Goal: Find specific page/section: Find specific page/section

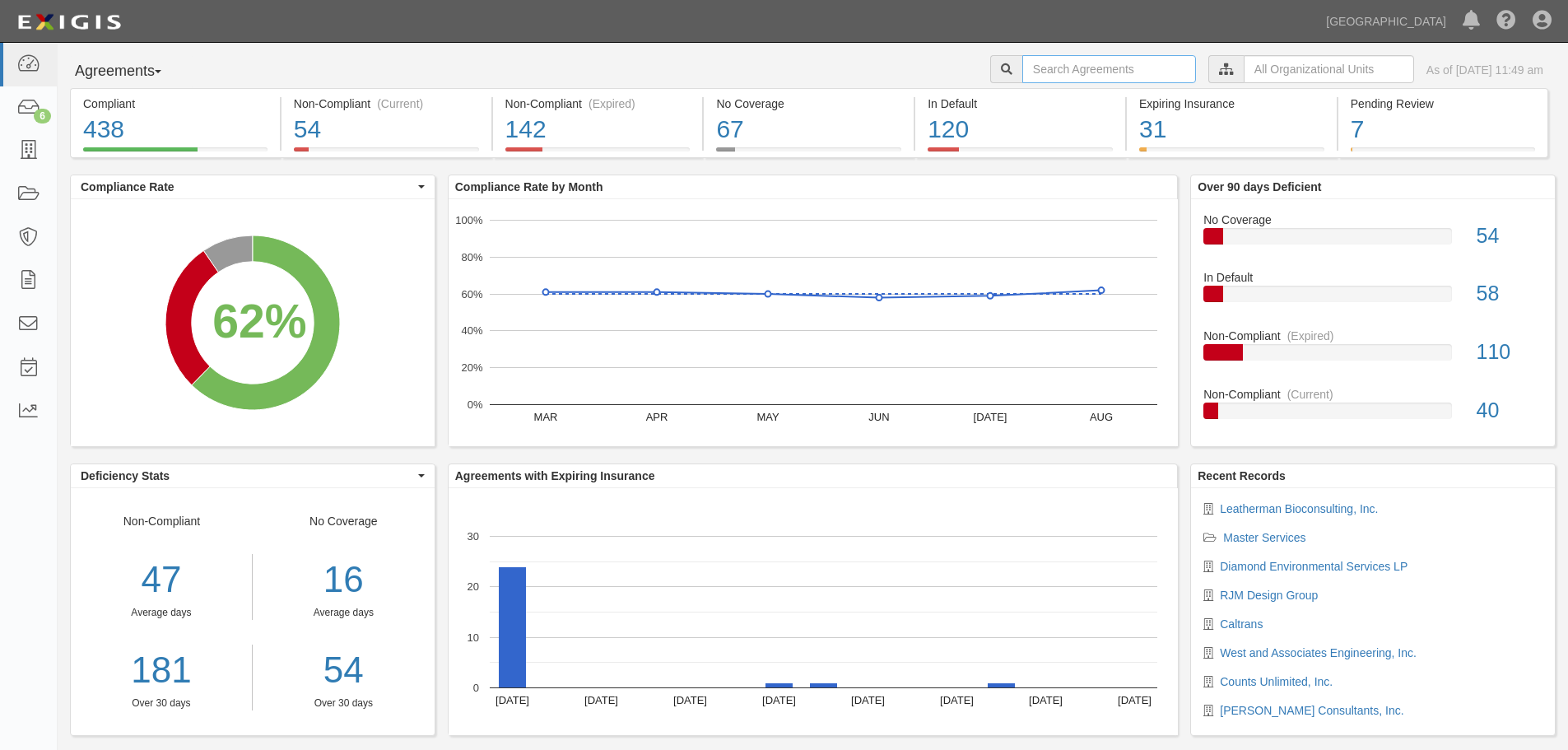
click at [1038, 68] on input "text" at bounding box center [1109, 69] width 173 height 28
type input "statewide"
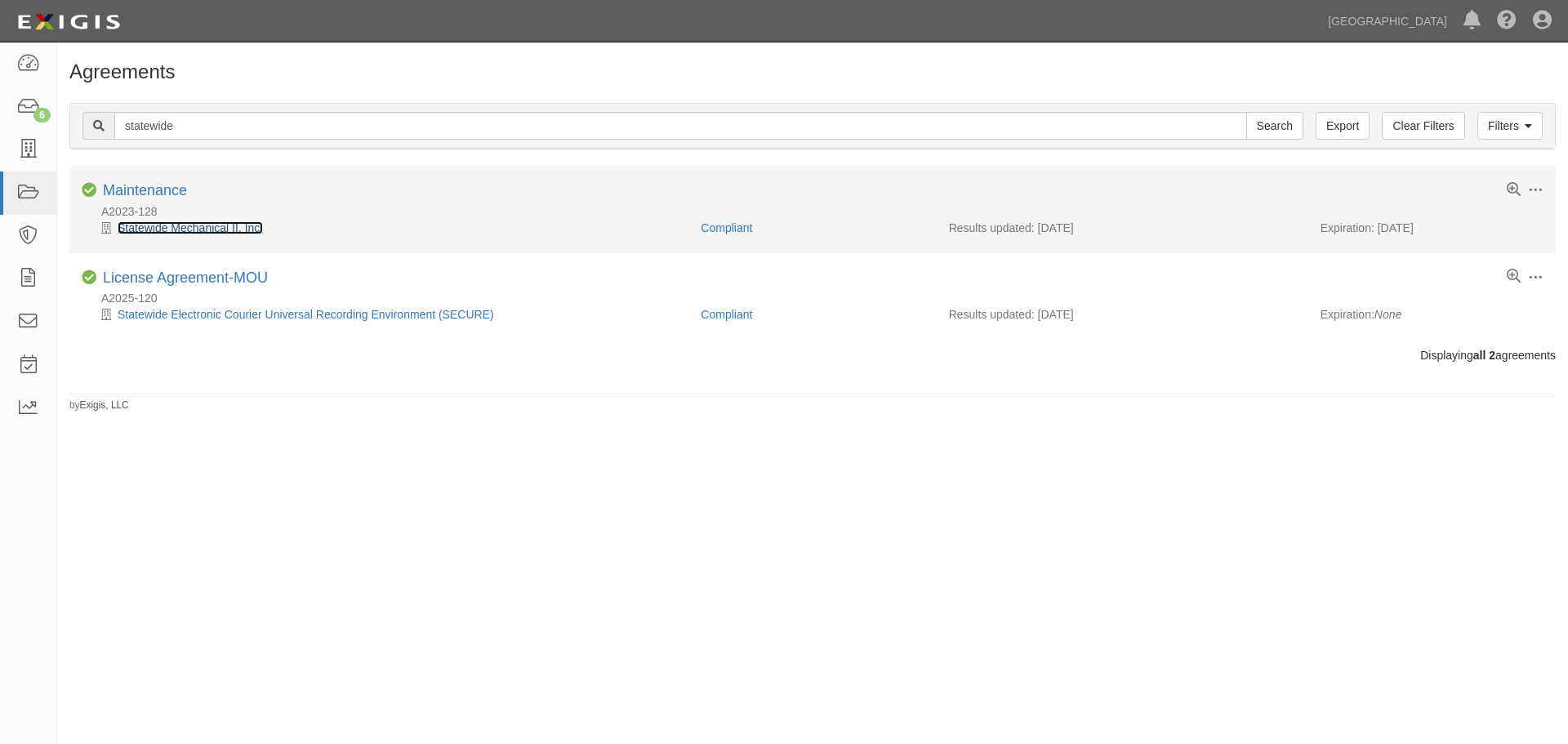
click at [142, 223] on link "Statewide Mechanical II, Inc." at bounding box center [190, 228] width 145 height 13
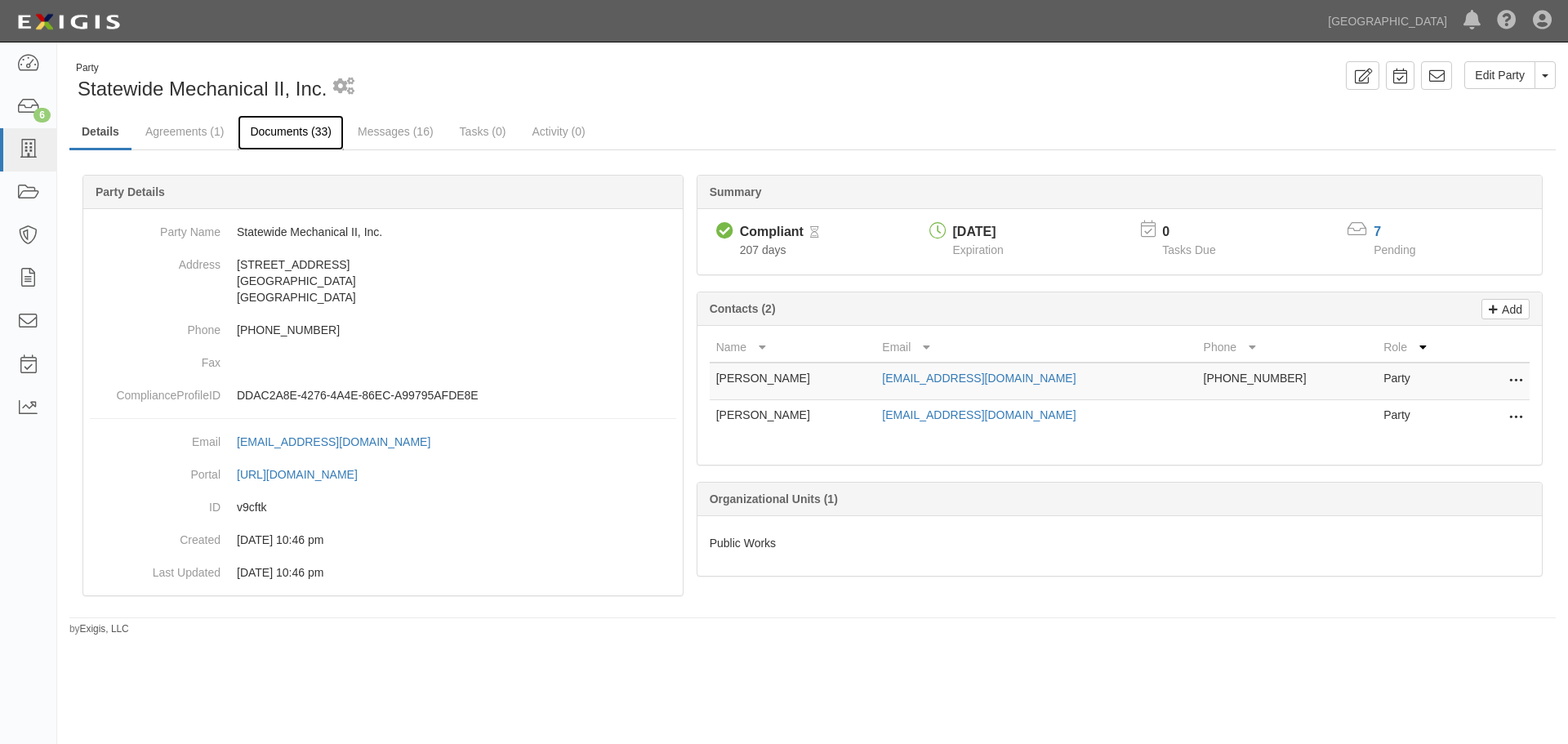
click at [274, 126] on link "Documents (33)" at bounding box center [291, 133] width 106 height 35
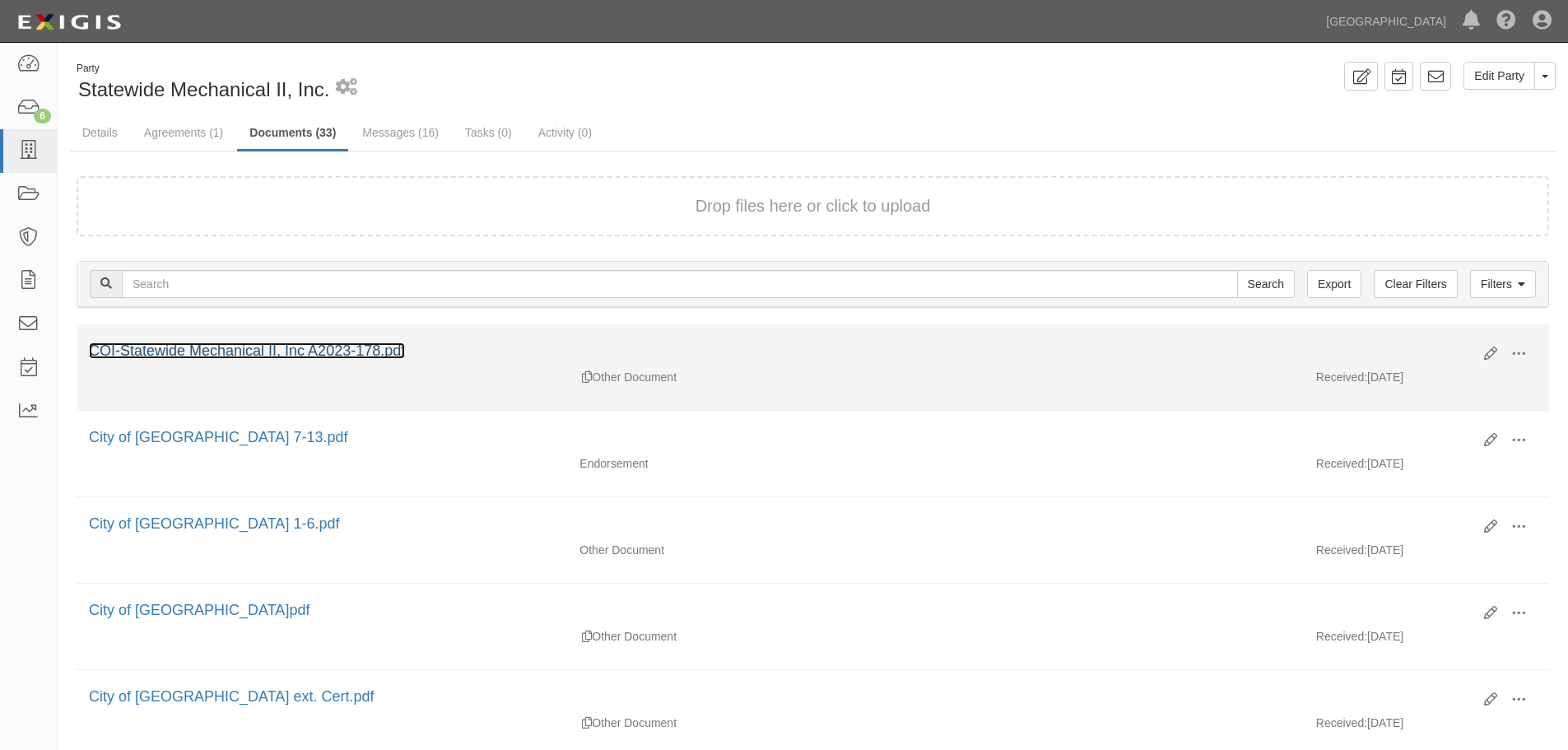
click at [263, 352] on link "COI-Statewide Mechanical II, Inc A2023-178.pdf" at bounding box center [246, 351] width 316 height 17
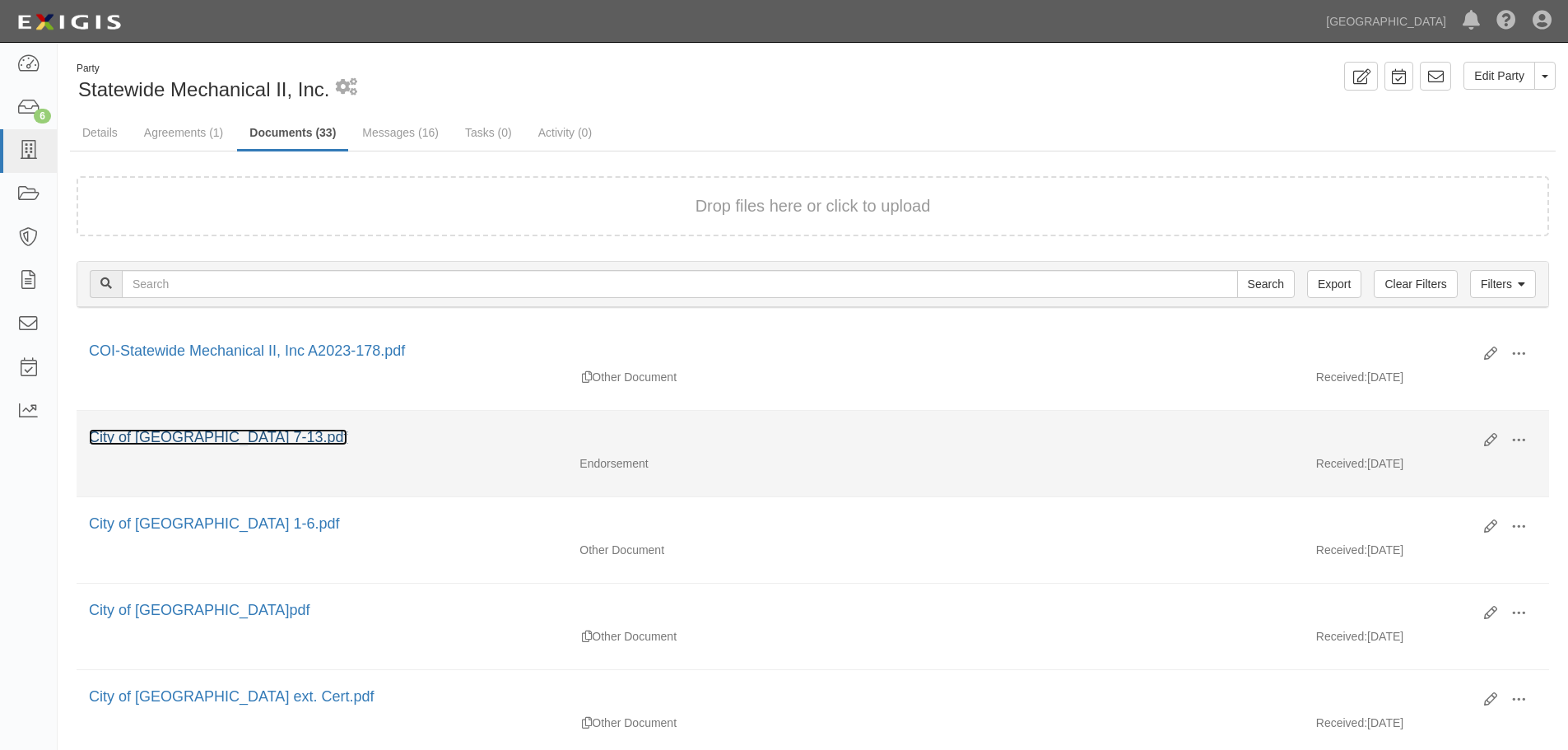
click at [196, 433] on link "City of Chino Hills 7-13.pdf" at bounding box center [218, 438] width 259 height 17
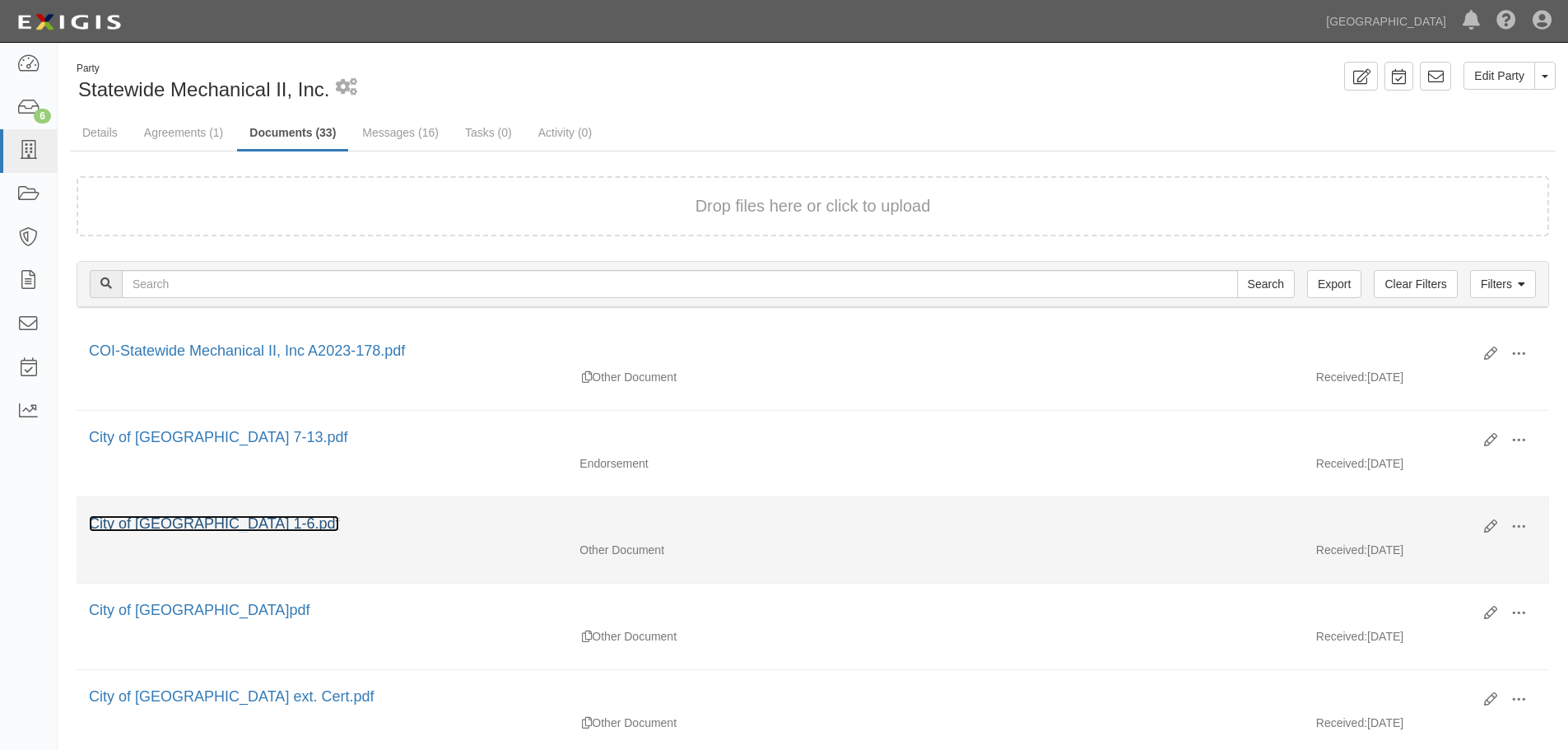
click at [223, 517] on link "City of Chino Hills 1-6.pdf" at bounding box center [214, 524] width 250 height 17
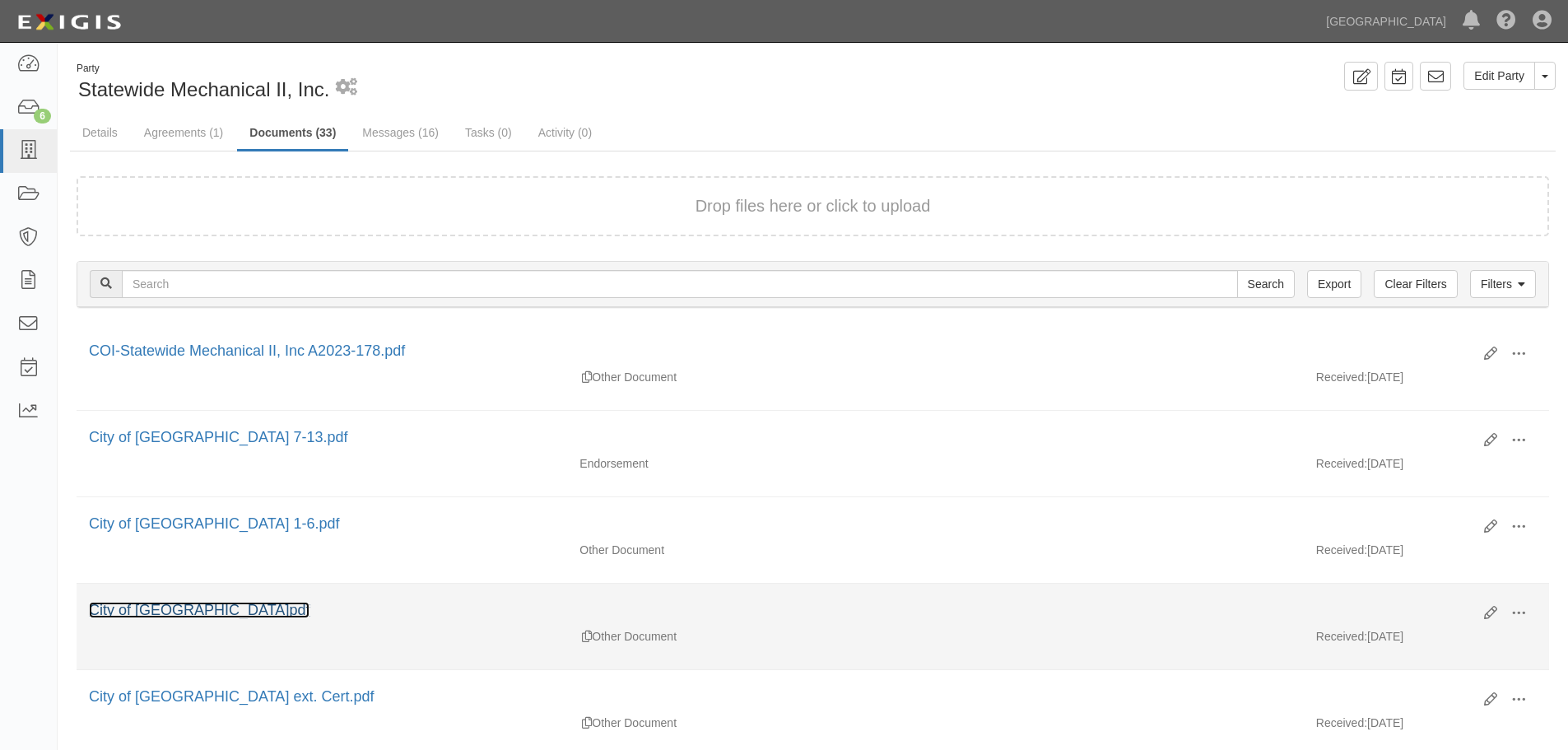
click at [199, 605] on link "City of Chino Hills.pdf" at bounding box center [199, 610] width 220 height 17
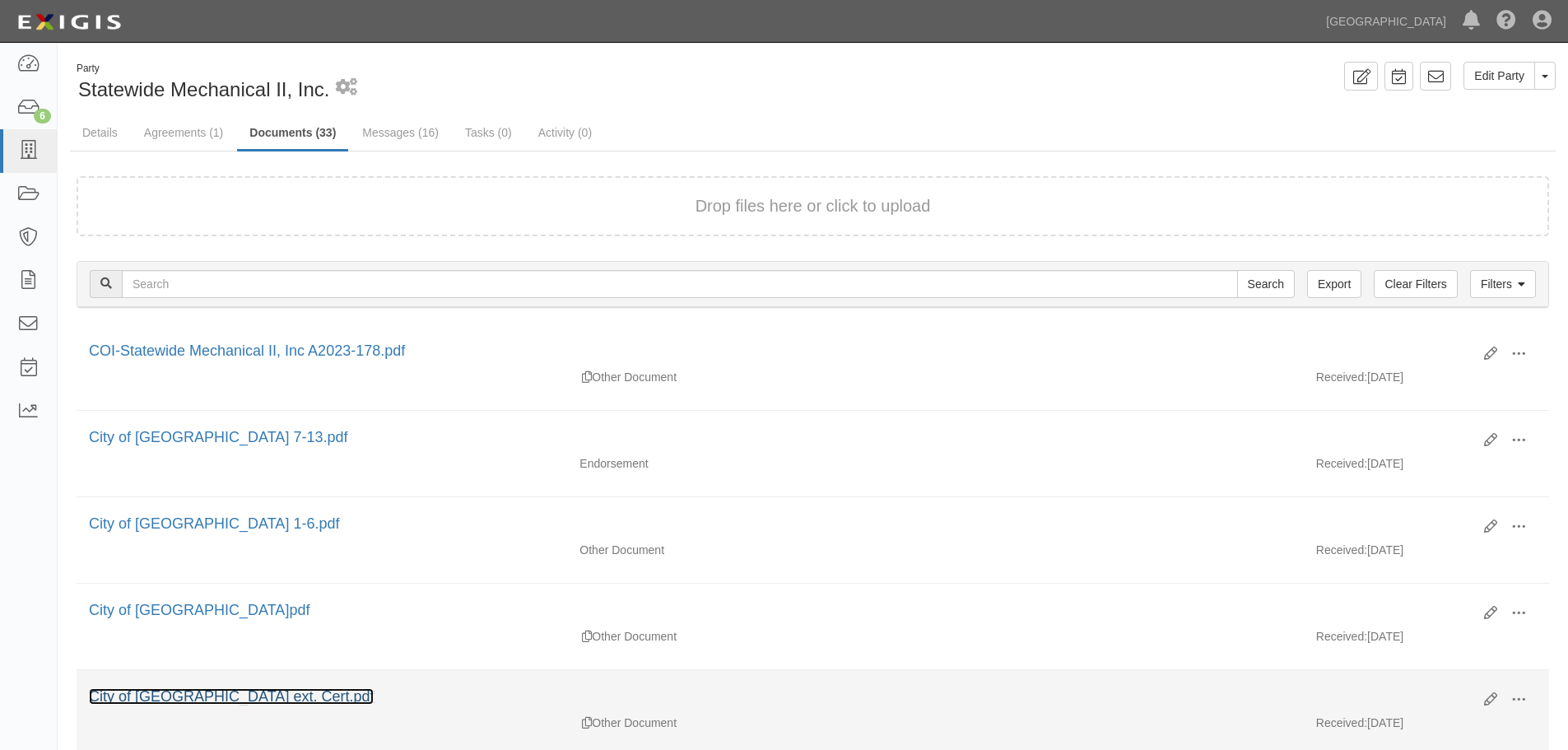
click at [235, 693] on link "City of Chino Hills ext. Cert.pdf" at bounding box center [231, 697] width 285 height 17
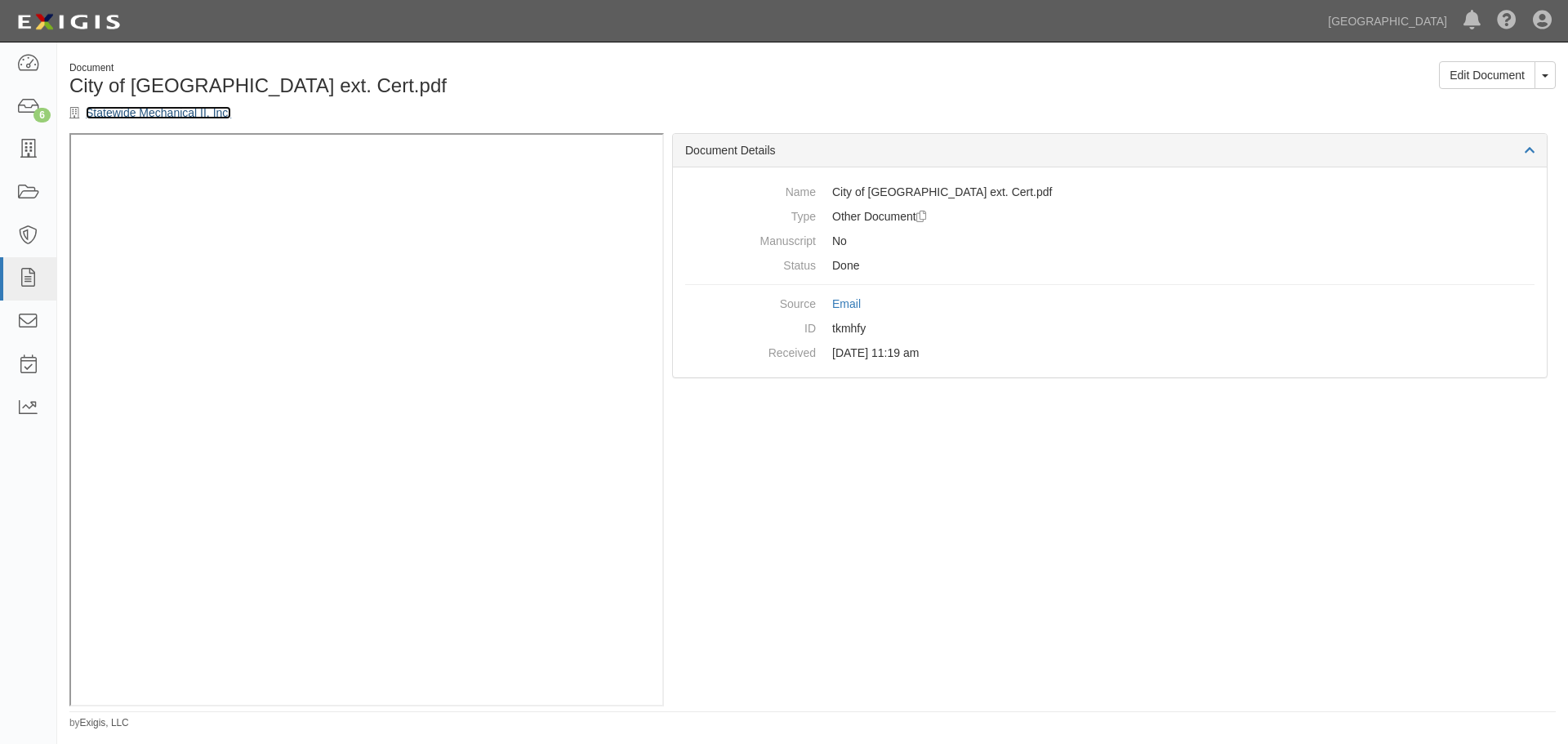
click at [117, 109] on link "Statewide Mechanical II, Inc." at bounding box center [158, 113] width 145 height 13
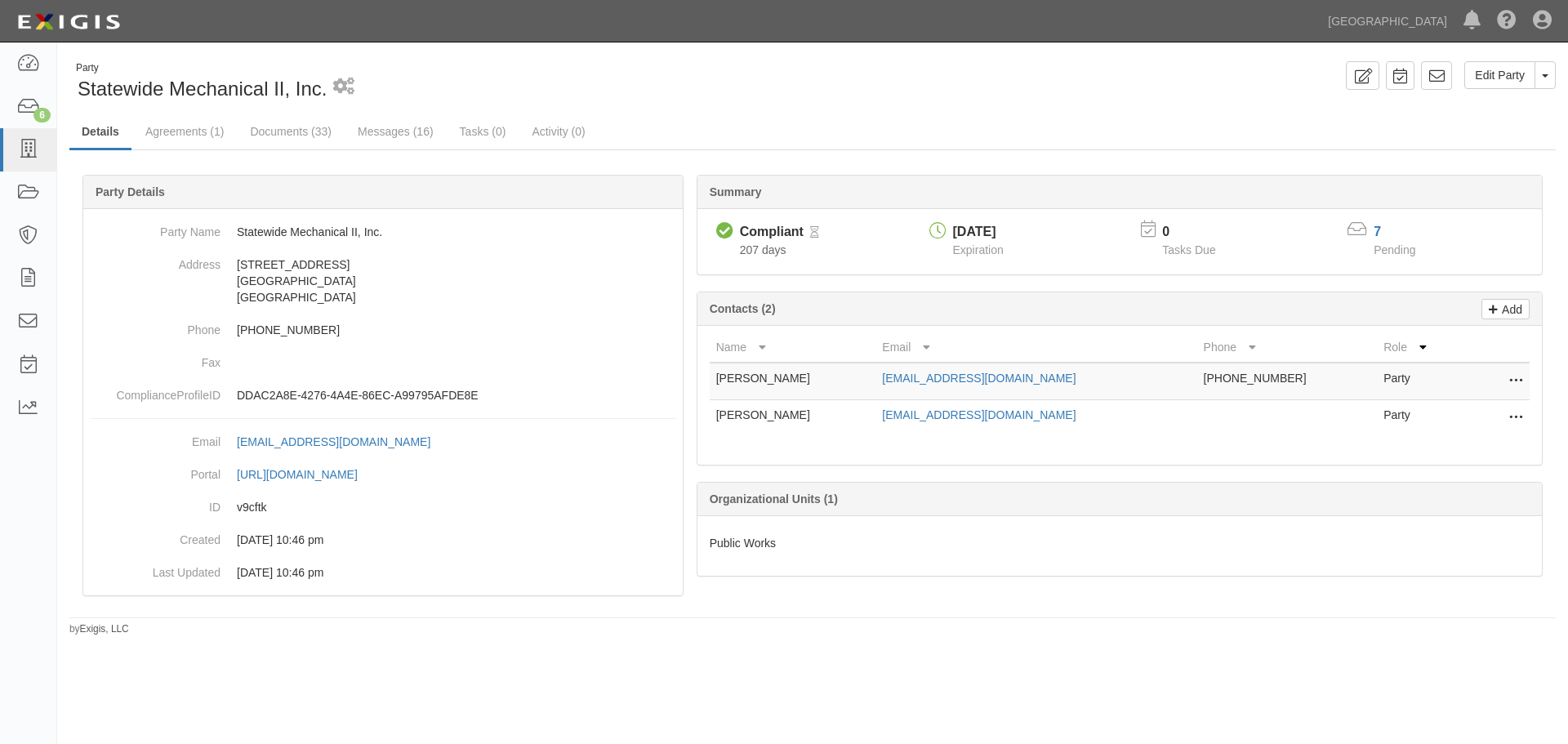
click at [781, 232] on div "Compliant" at bounding box center [772, 232] width 63 height 19
click at [1438, 252] on div "Pending" at bounding box center [1404, 250] width 75 height 17
click at [1484, 86] on link "Edit Party" at bounding box center [1500, 75] width 71 height 28
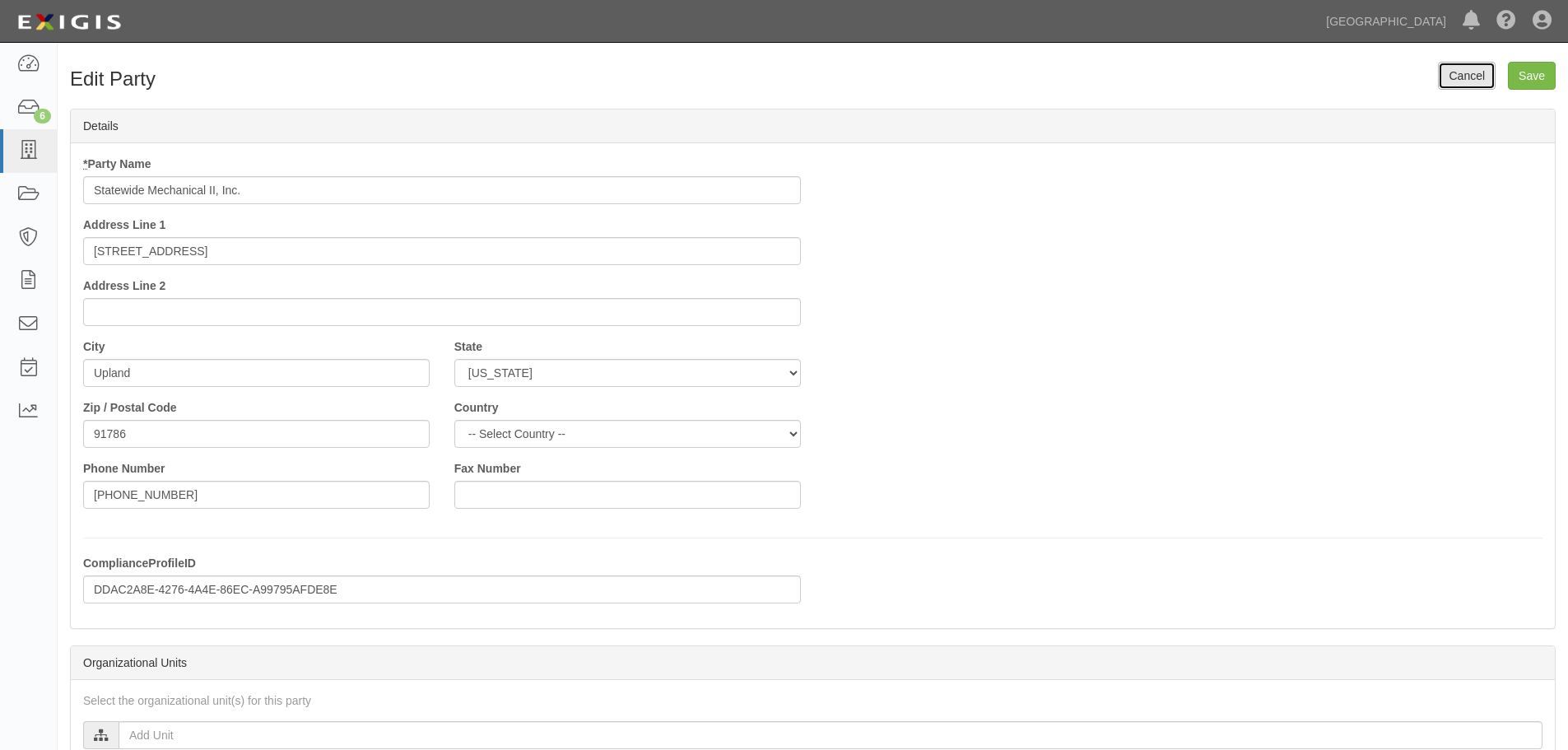
click at [1445, 75] on link "Cancel" at bounding box center [1466, 76] width 57 height 28
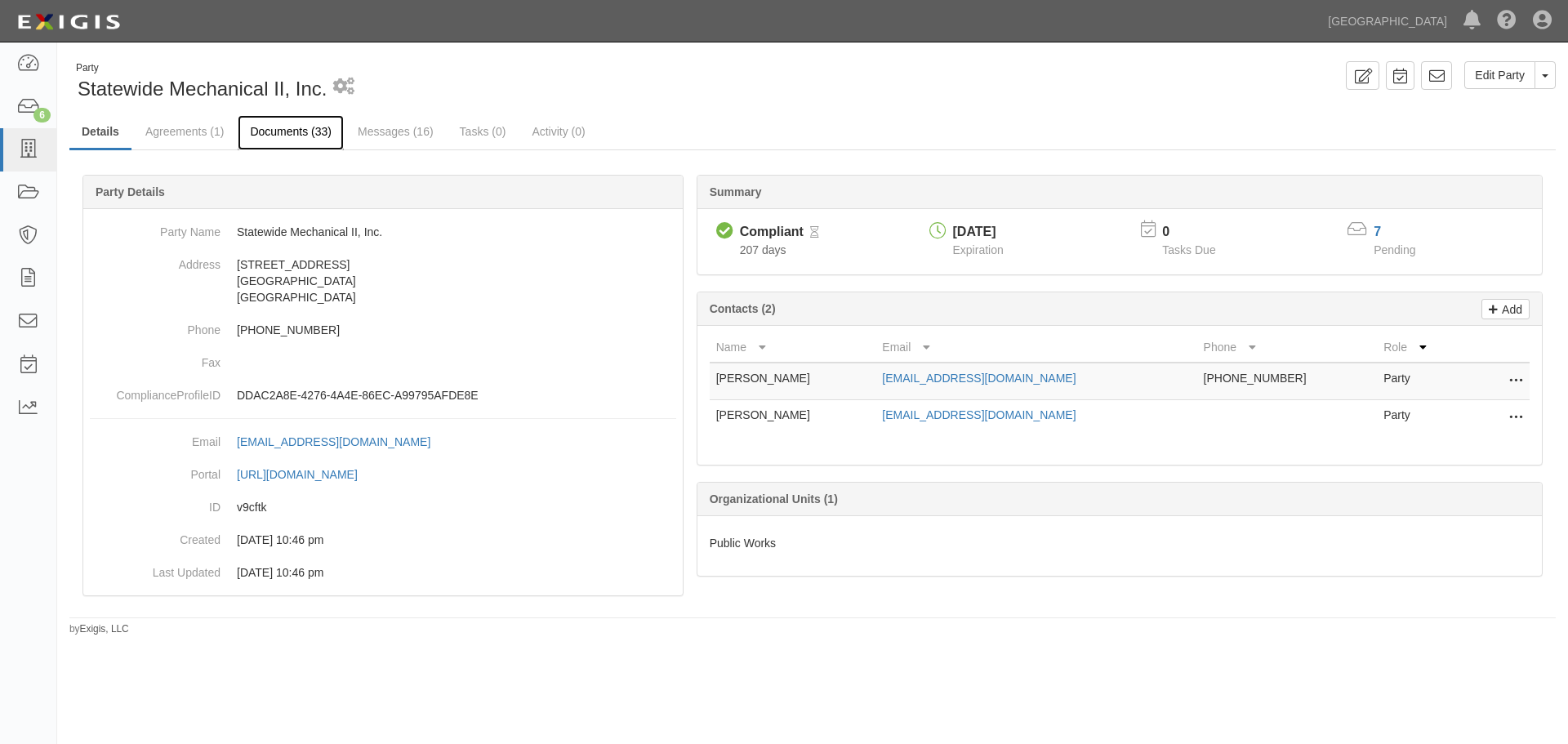
click at [286, 146] on link "Documents (33)" at bounding box center [291, 133] width 106 height 35
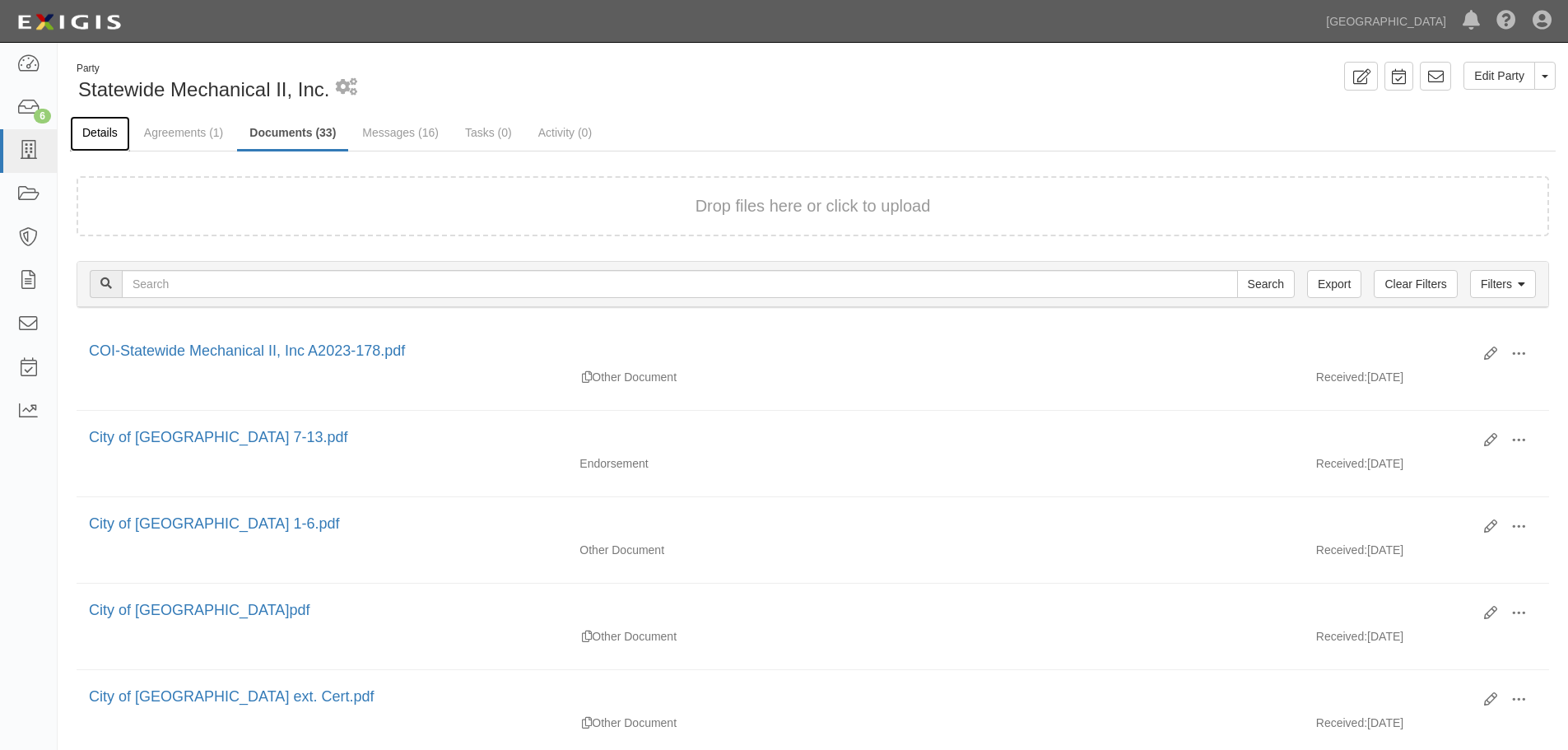
click at [111, 131] on link "Details" at bounding box center [100, 134] width 60 height 36
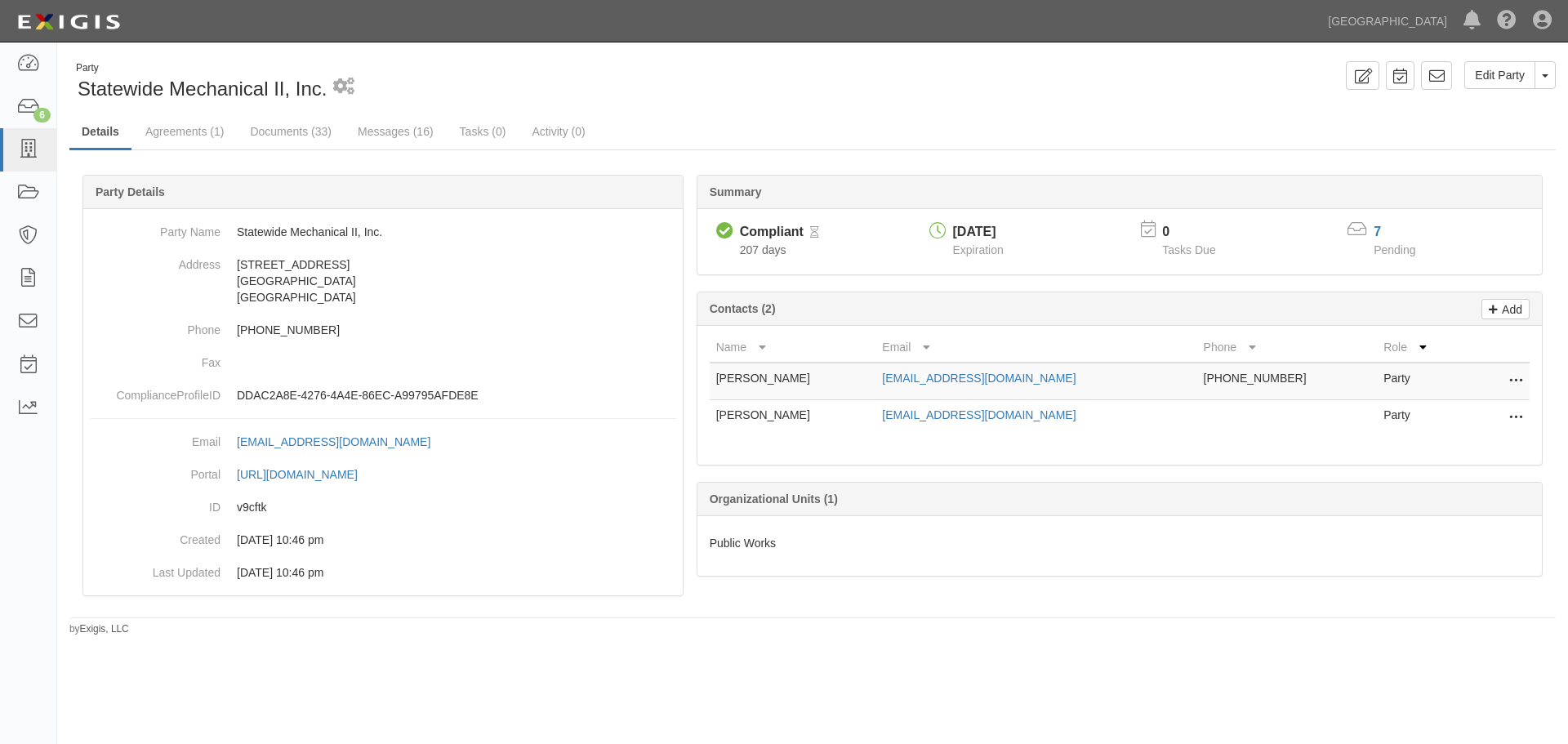
click at [757, 235] on div "Compliant" at bounding box center [772, 232] width 63 height 19
click at [727, 226] on icon at bounding box center [724, 232] width 17 height 17
click at [162, 138] on link "Agreements (1)" at bounding box center [184, 133] width 103 height 35
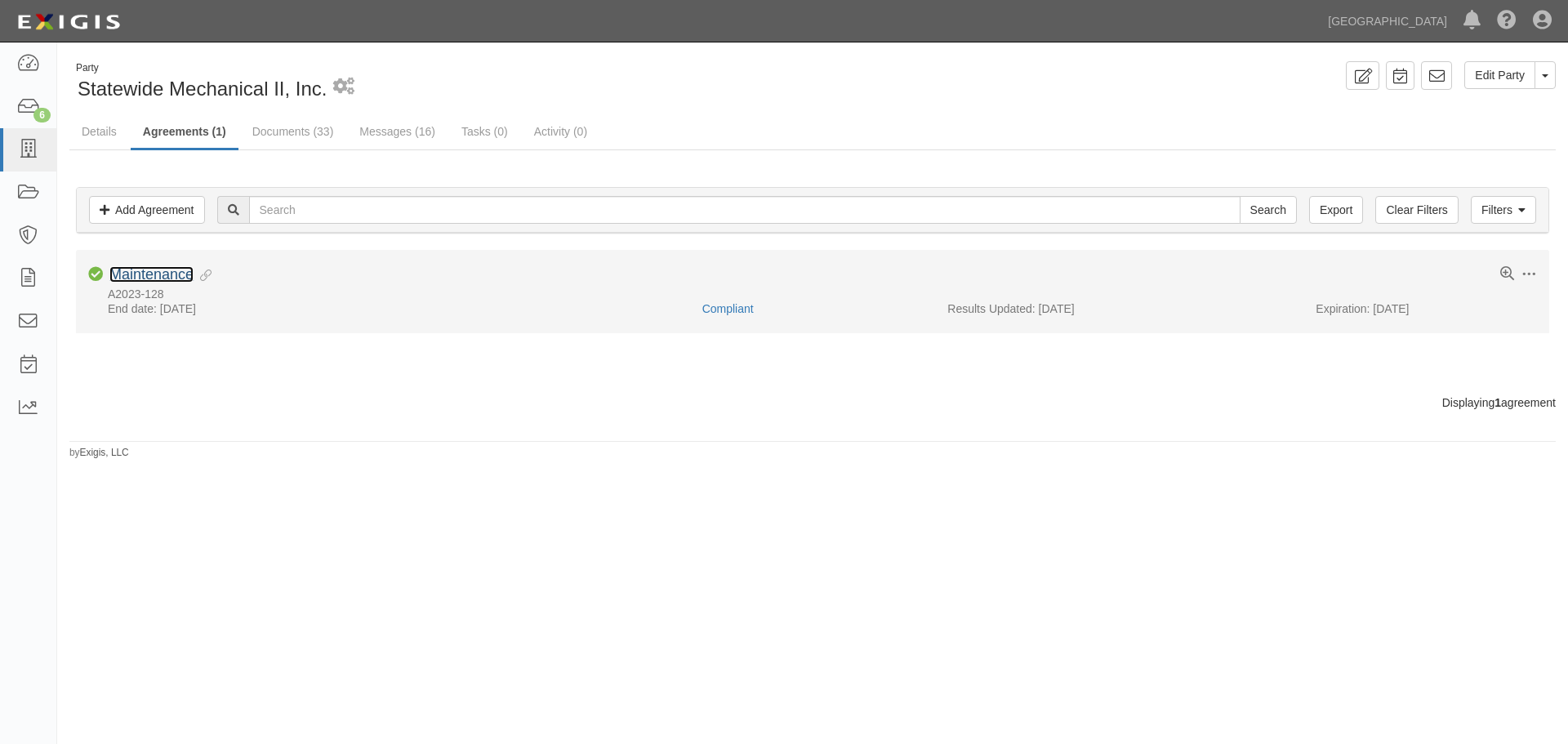
click at [181, 271] on link "Maintenance" at bounding box center [152, 274] width 84 height 17
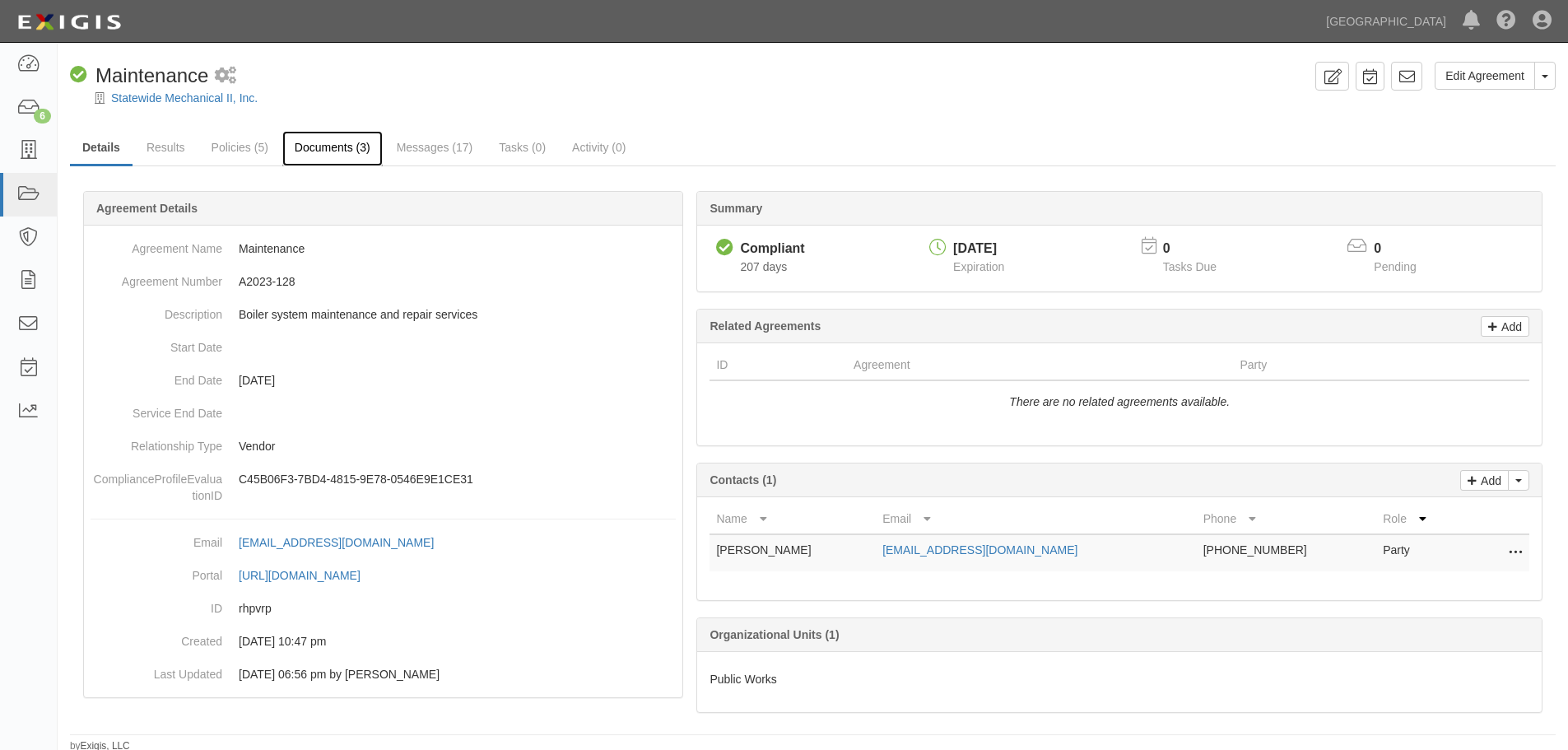
click at [328, 142] on link "Documents (3)" at bounding box center [332, 149] width 100 height 36
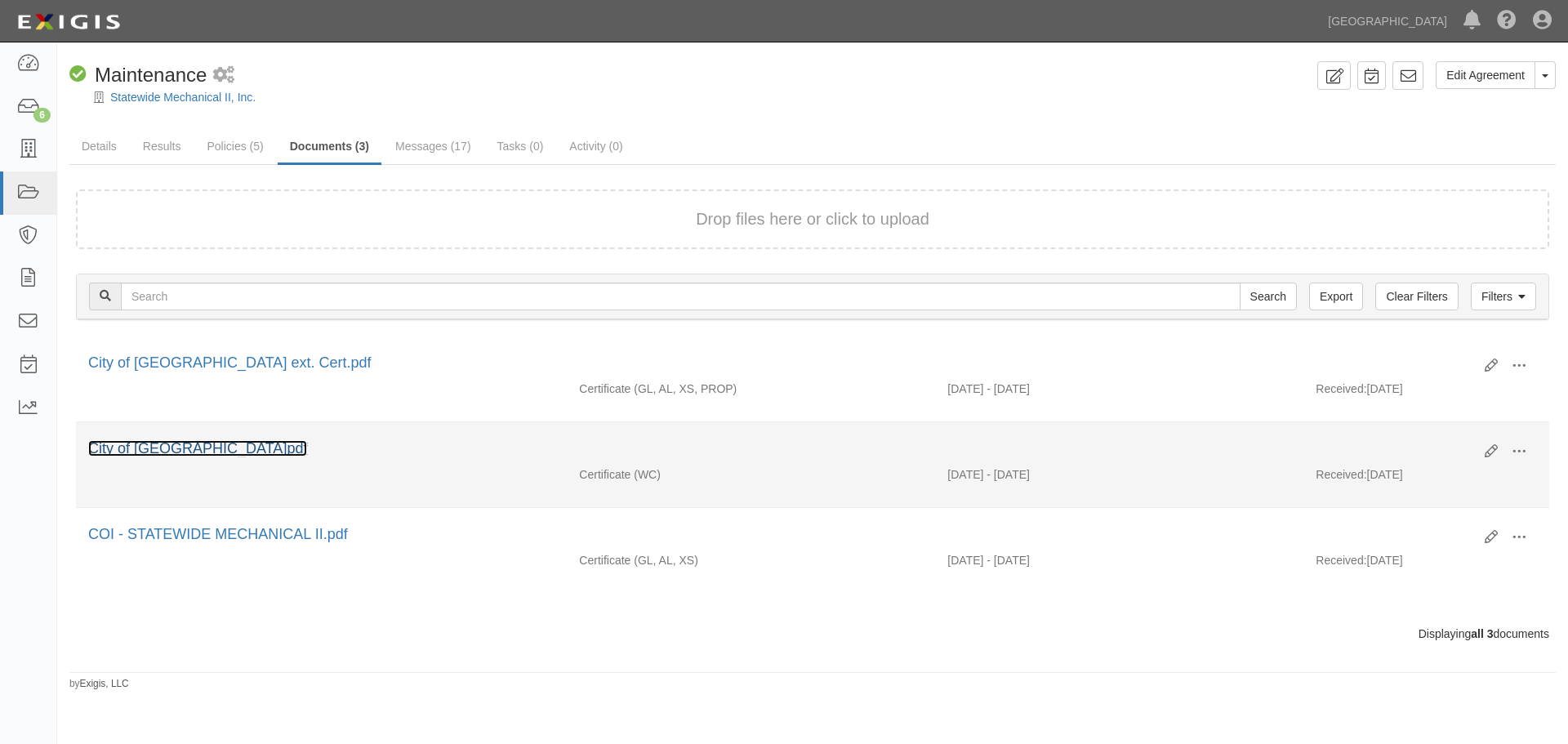
click at [234, 445] on link "City of [GEOGRAPHIC_DATA]pdf" at bounding box center [197, 448] width 219 height 17
